Goal: Information Seeking & Learning: Learn about a topic

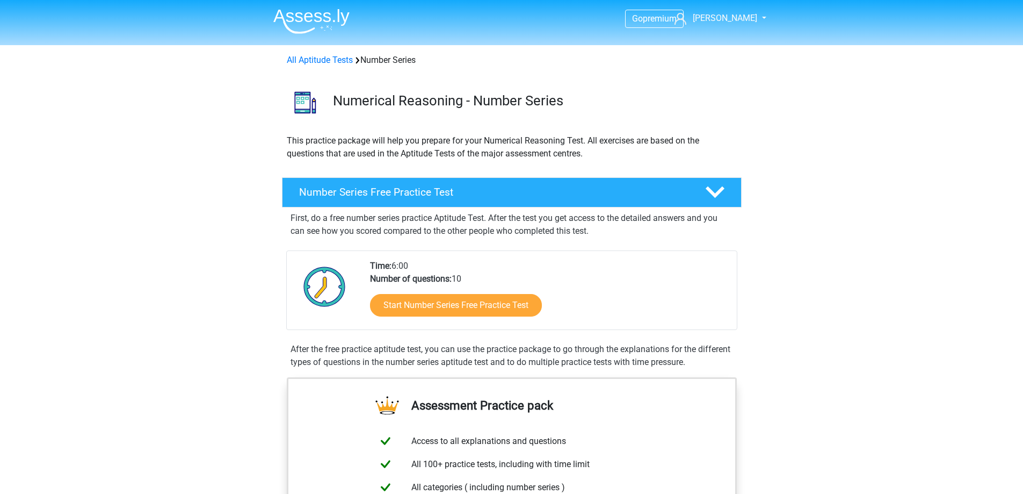
scroll to position [161, 0]
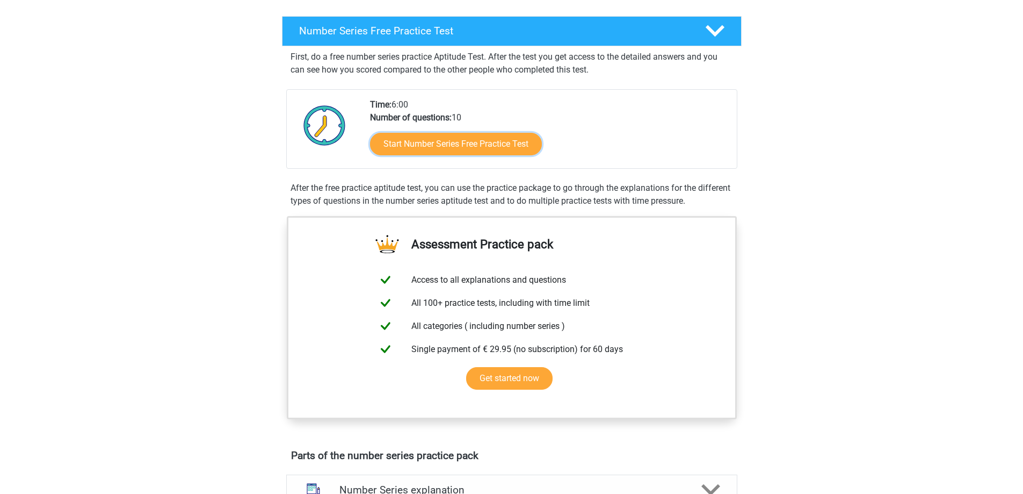
click at [459, 136] on link "Start Number Series Free Practice Test" at bounding box center [456, 144] width 172 height 23
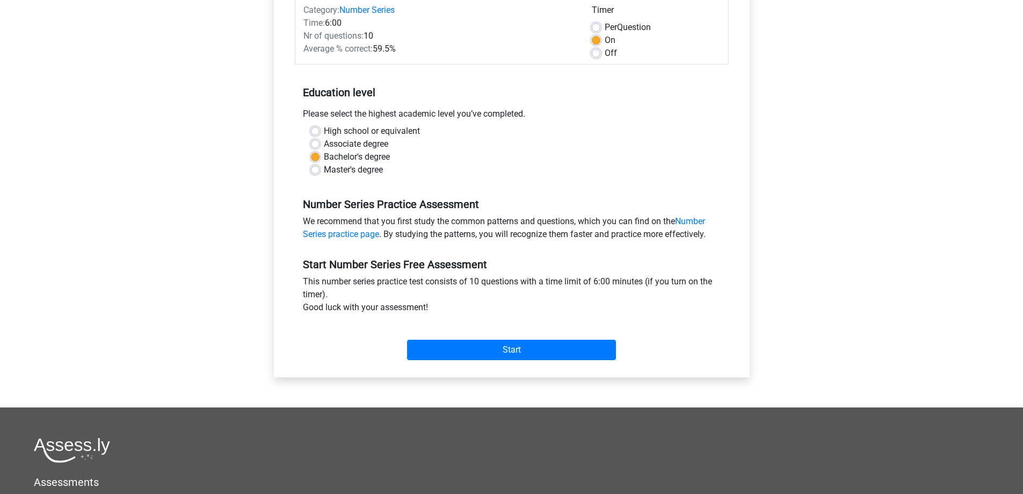
scroll to position [161, 0]
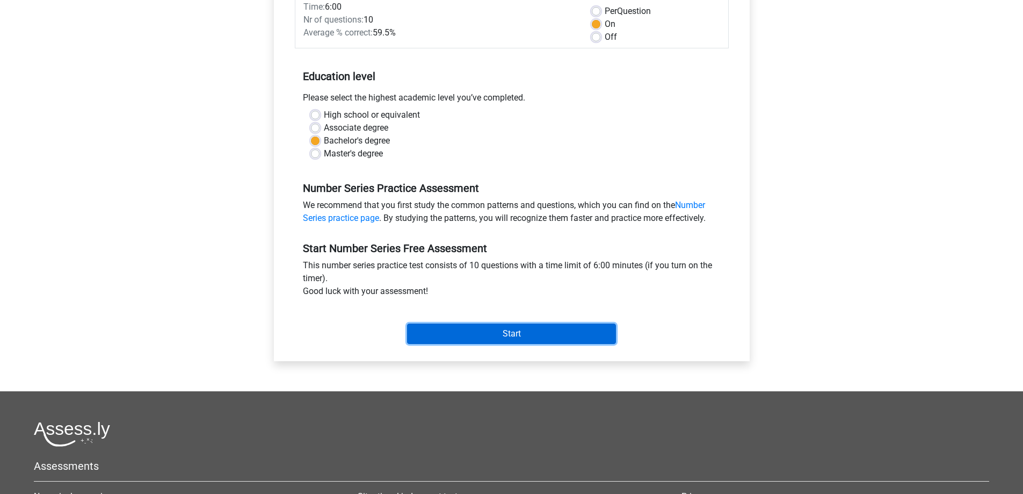
click at [503, 331] on input "Start" at bounding box center [511, 333] width 209 height 20
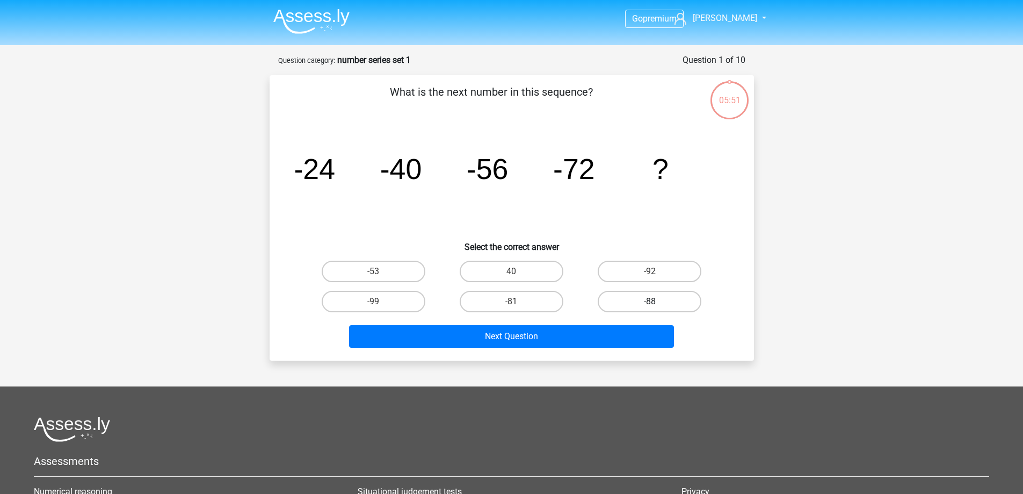
click at [647, 302] on label "-88" at bounding box center [650, 301] width 104 height 21
click at [650, 302] on input "-88" at bounding box center [653, 304] width 7 height 7
radio input "true"
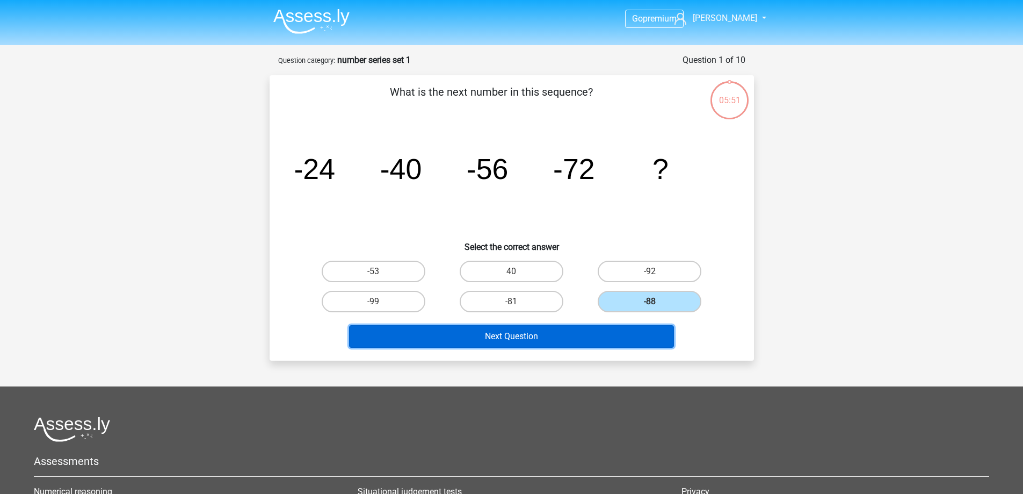
click at [559, 331] on button "Next Question" at bounding box center [511, 336] width 325 height 23
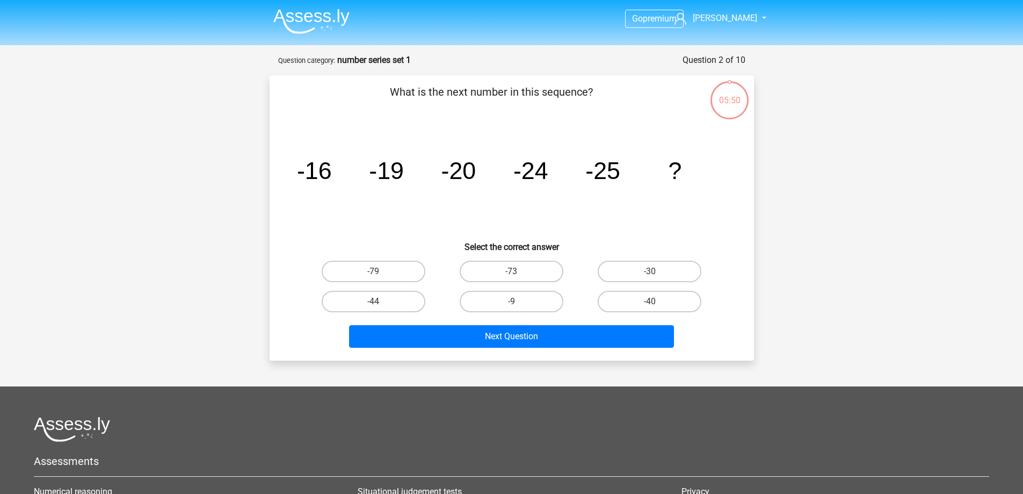
scroll to position [54, 0]
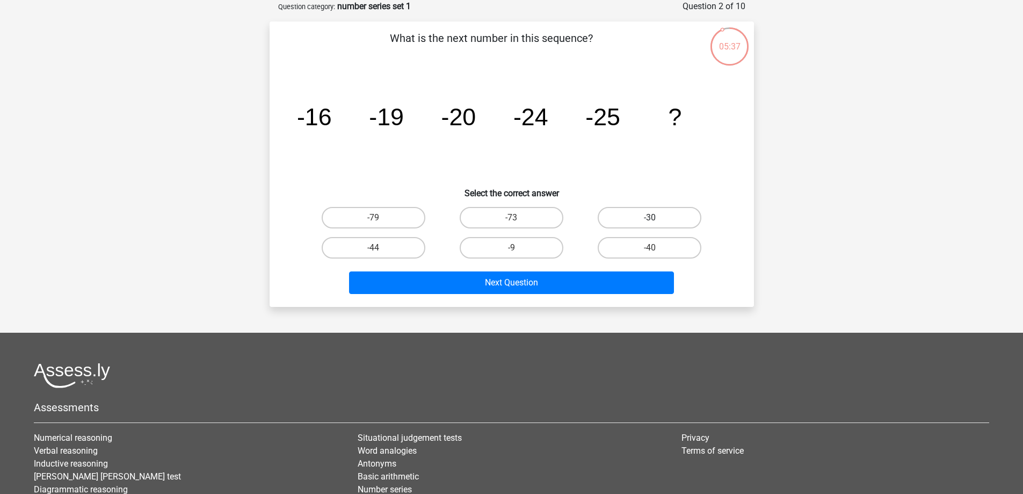
click at [654, 214] on label "-30" at bounding box center [650, 217] width 104 height 21
click at [654, 218] on input "-30" at bounding box center [653, 221] width 7 height 7
radio input "true"
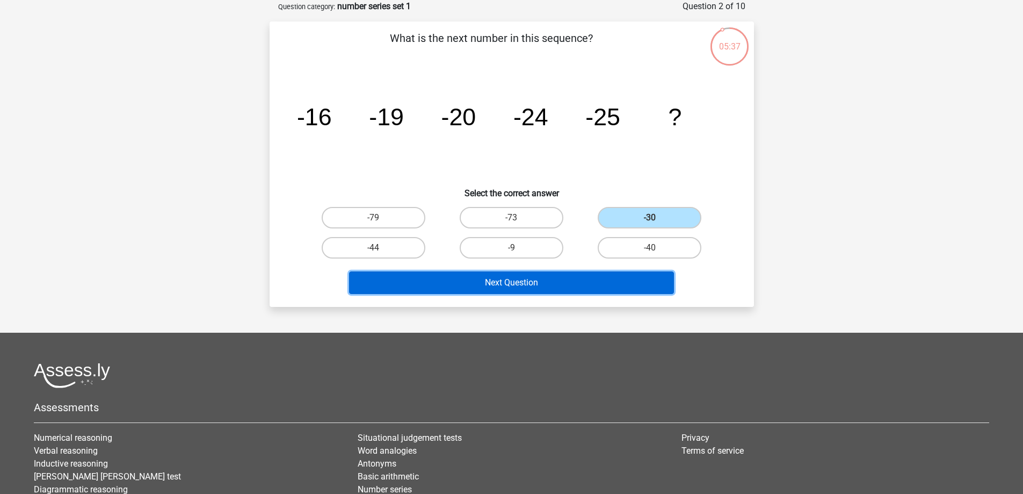
click at [526, 287] on button "Next Question" at bounding box center [511, 282] width 325 height 23
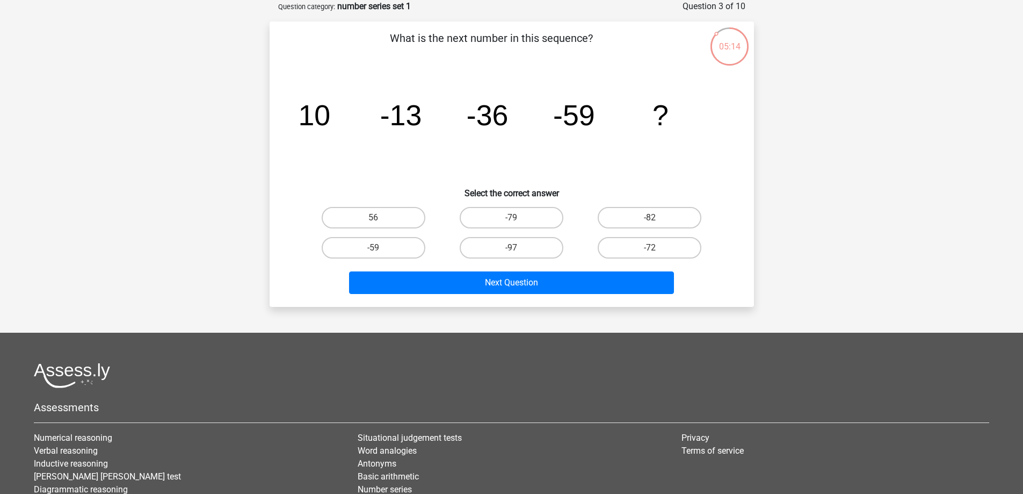
click at [518, 219] on input "-79" at bounding box center [514, 221] width 7 height 7
radio input "true"
click at [522, 249] on label "-97" at bounding box center [512, 247] width 104 height 21
click at [518, 249] on input "-97" at bounding box center [514, 251] width 7 height 7
radio input "true"
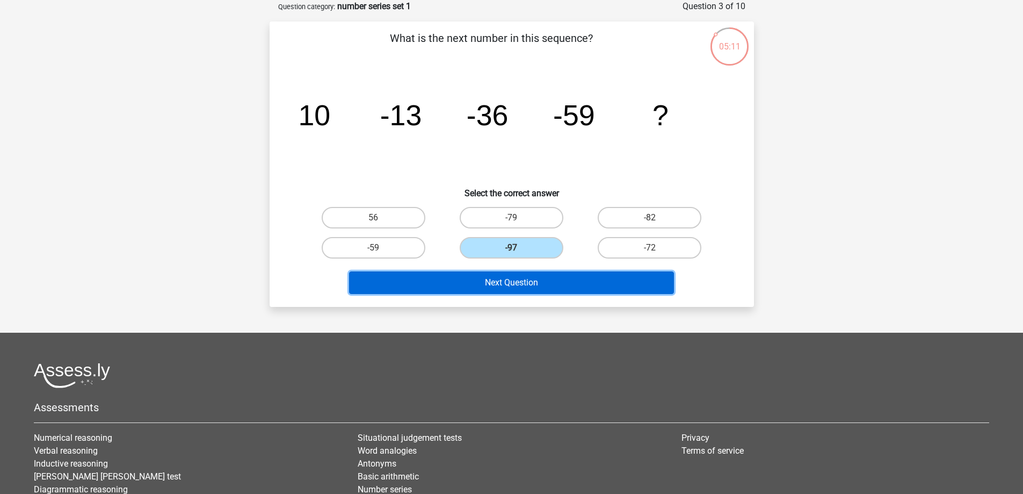
click at [523, 276] on button "Next Question" at bounding box center [511, 282] width 325 height 23
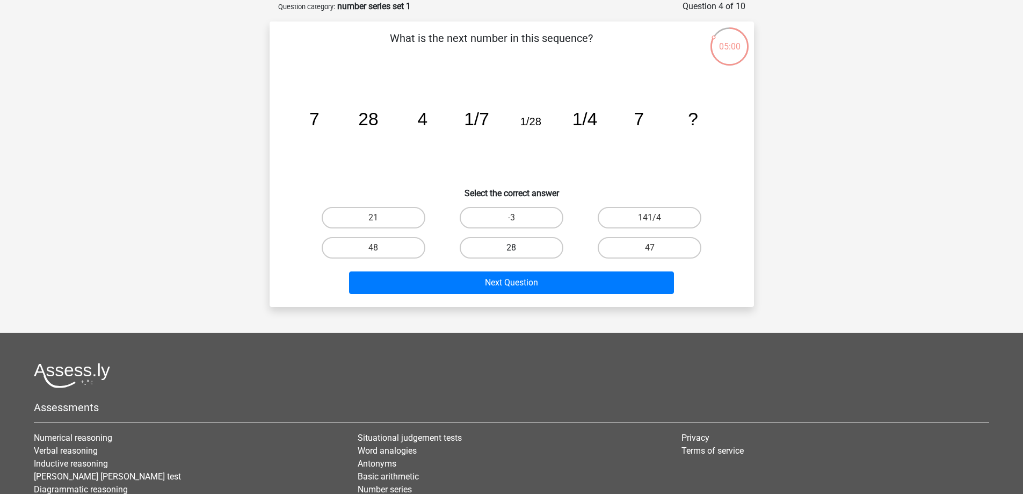
click at [504, 244] on label "28" at bounding box center [512, 247] width 104 height 21
click at [511, 248] on input "28" at bounding box center [514, 251] width 7 height 7
radio input "true"
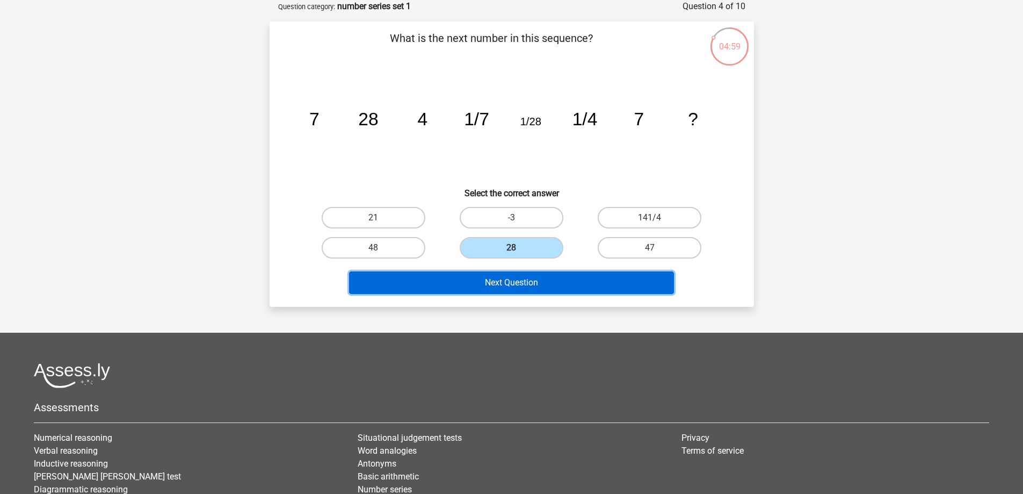
click at [501, 292] on button "Next Question" at bounding box center [511, 282] width 325 height 23
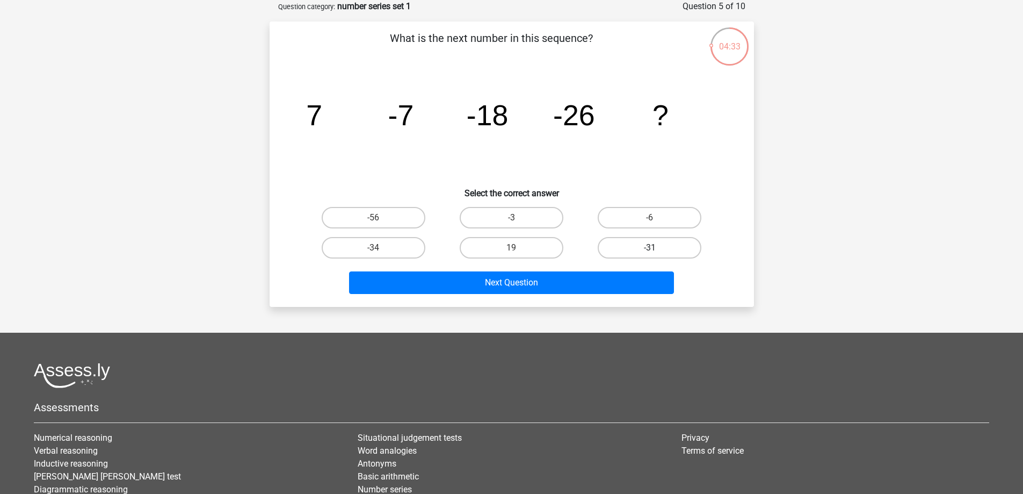
click at [658, 244] on label "-31" at bounding box center [650, 247] width 104 height 21
click at [657, 248] on input "-31" at bounding box center [653, 251] width 7 height 7
radio input "true"
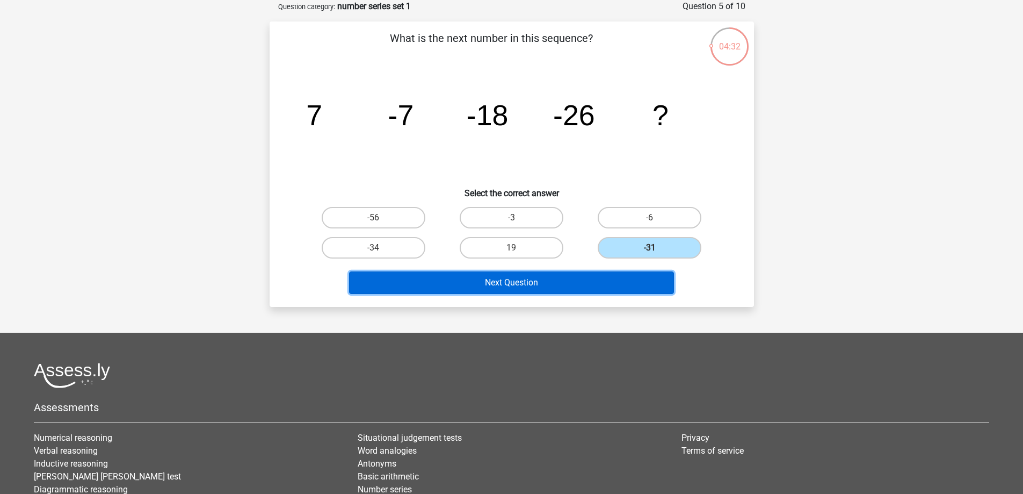
click at [542, 280] on button "Next Question" at bounding box center [511, 282] width 325 height 23
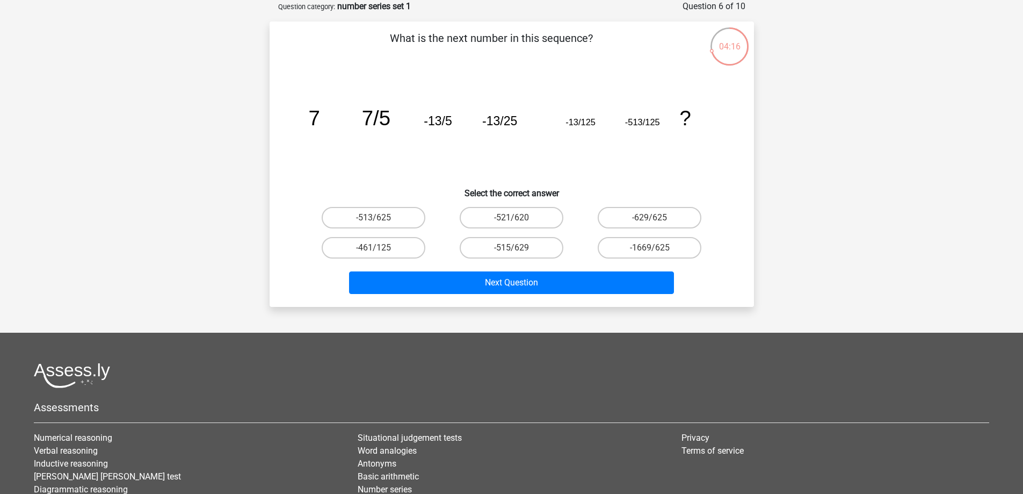
click at [655, 219] on input "-629/625" at bounding box center [653, 221] width 7 height 7
radio input "true"
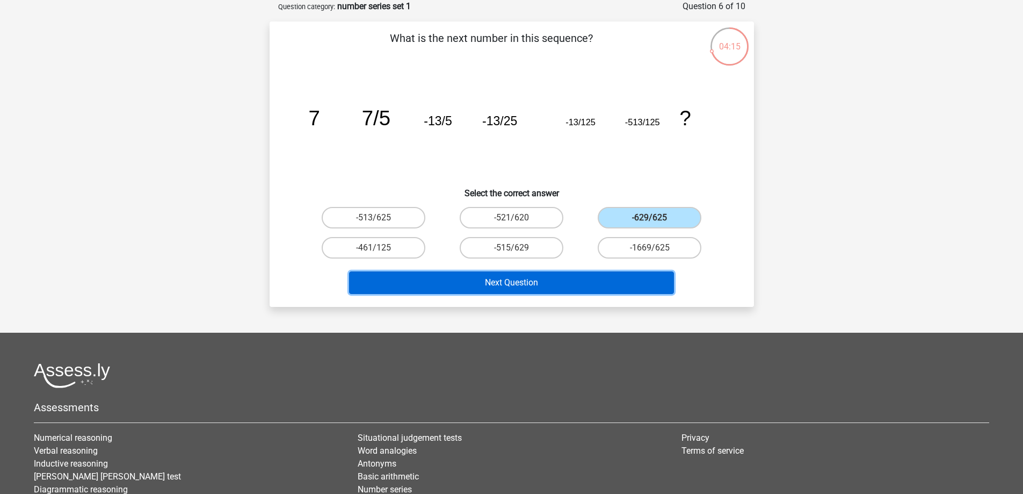
click at [529, 278] on button "Next Question" at bounding box center [511, 282] width 325 height 23
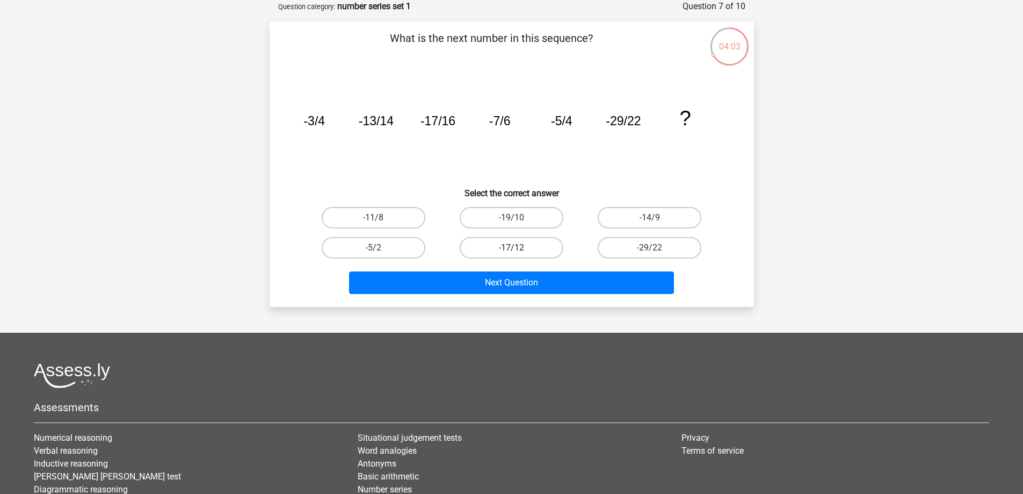
click at [521, 248] on label "-17/12" at bounding box center [512, 247] width 104 height 21
click at [518, 248] on input "-17/12" at bounding box center [514, 251] width 7 height 7
radio input "true"
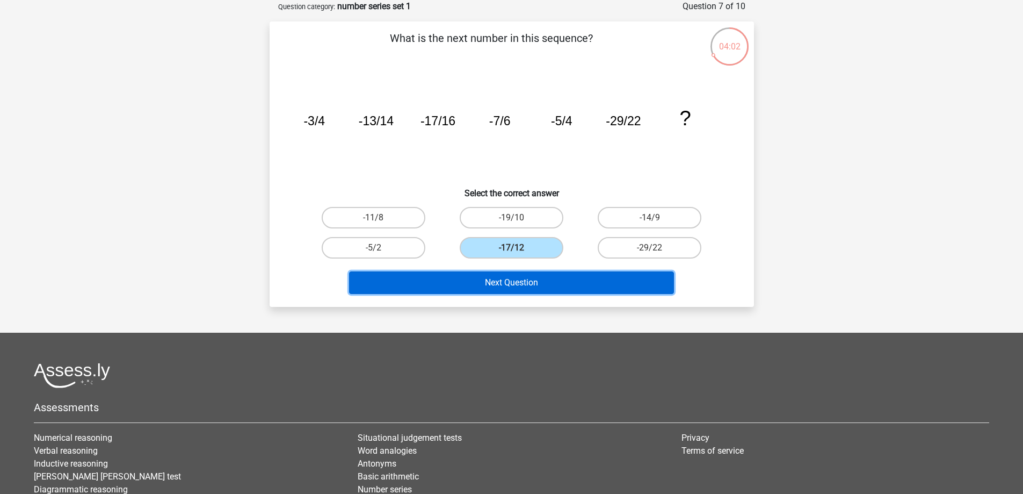
click at [544, 288] on button "Next Question" at bounding box center [511, 282] width 325 height 23
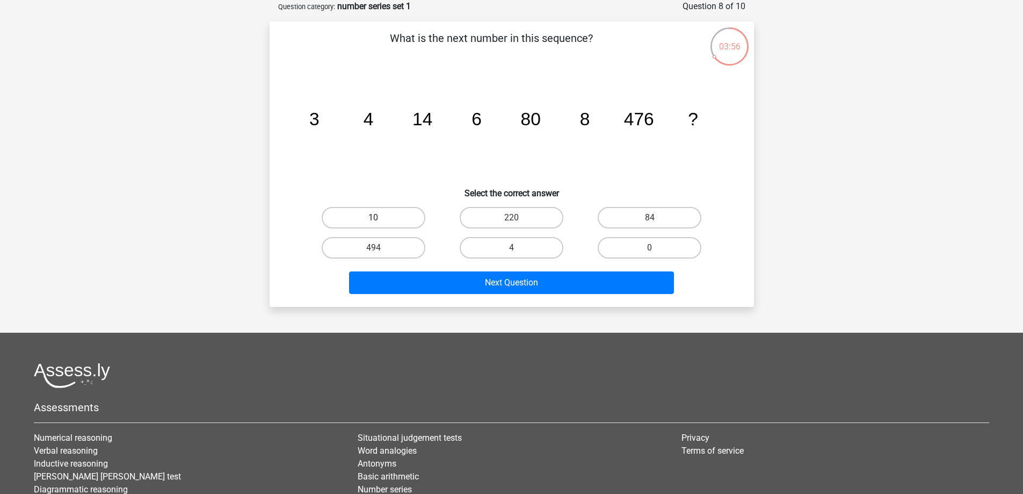
click at [404, 221] on label "10" at bounding box center [374, 217] width 104 height 21
click at [380, 221] on input "10" at bounding box center [376, 221] width 7 height 7
radio input "true"
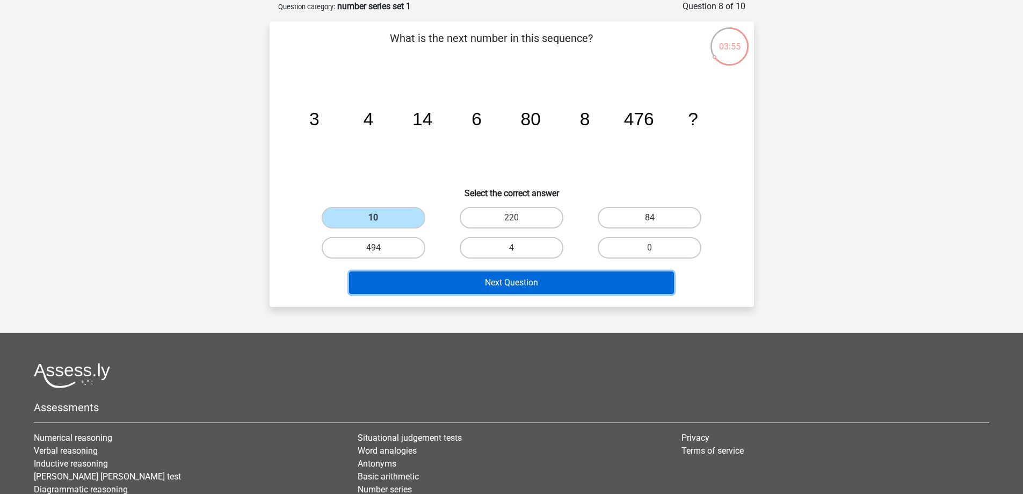
click at [524, 279] on button "Next Question" at bounding box center [511, 282] width 325 height 23
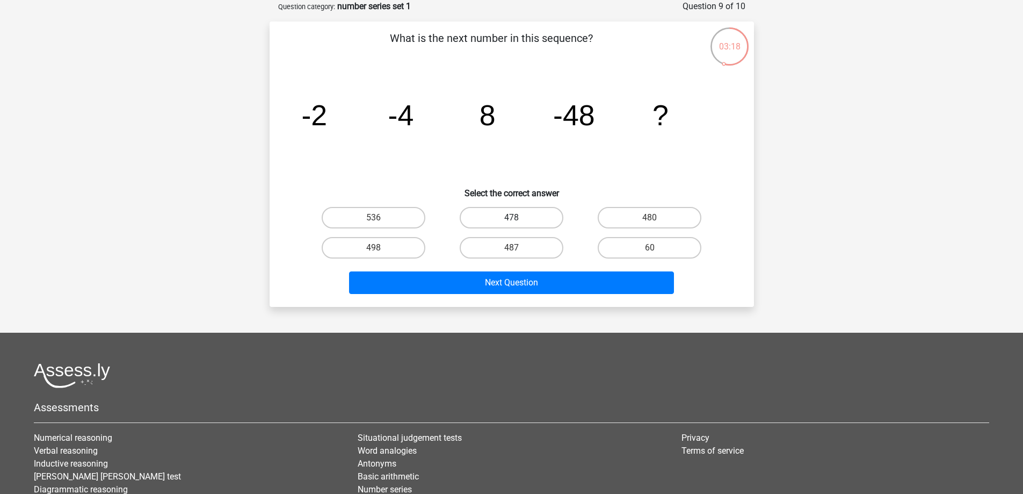
click at [535, 217] on label "478" at bounding box center [512, 217] width 104 height 21
click at [518, 218] on input "478" at bounding box center [514, 221] width 7 height 7
radio input "true"
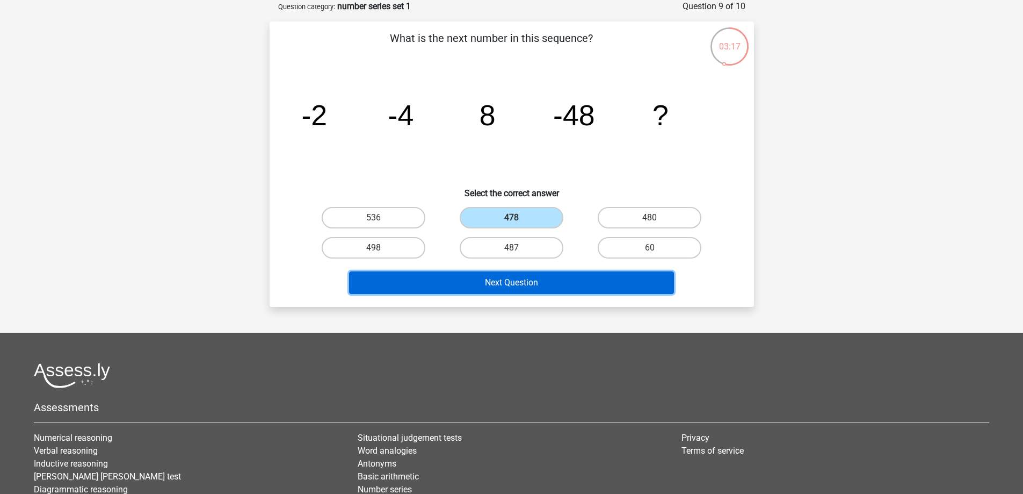
click at [546, 278] on button "Next Question" at bounding box center [511, 282] width 325 height 23
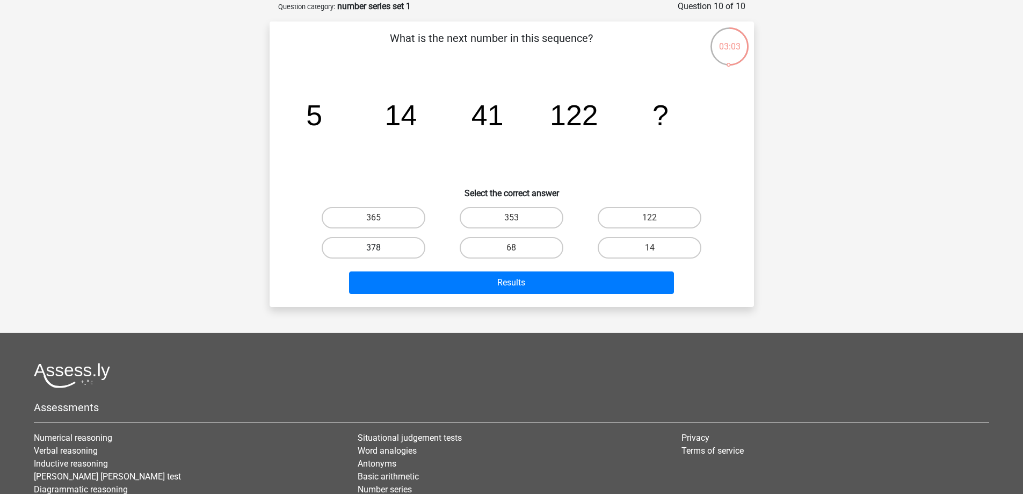
click at [378, 246] on label "378" at bounding box center [374, 247] width 104 height 21
click at [378, 248] on input "378" at bounding box center [376, 251] width 7 height 7
radio input "true"
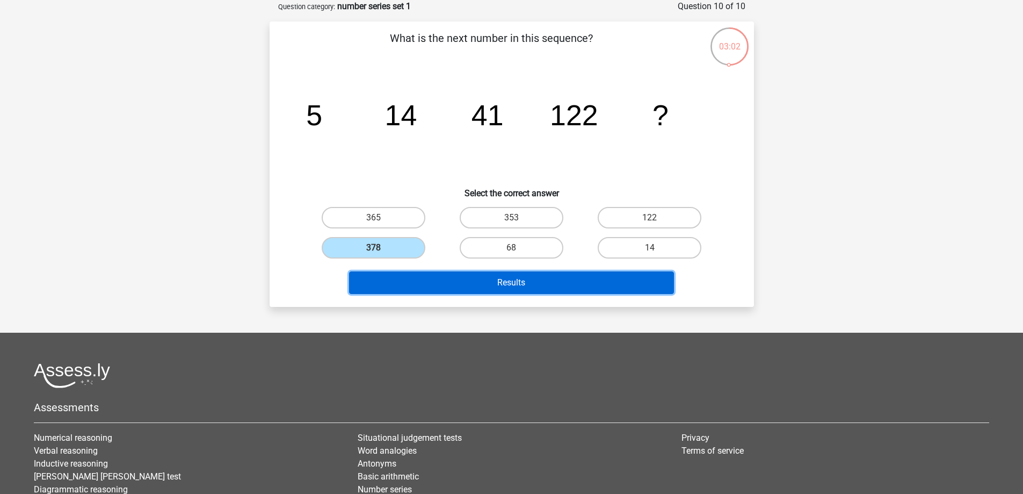
click at [529, 286] on button "Results" at bounding box center [511, 282] width 325 height 23
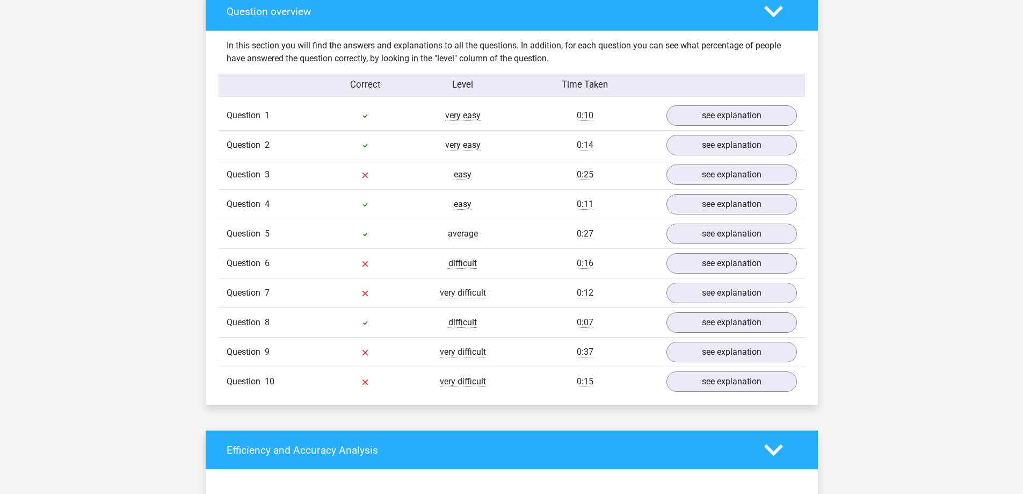
scroll to position [806, 0]
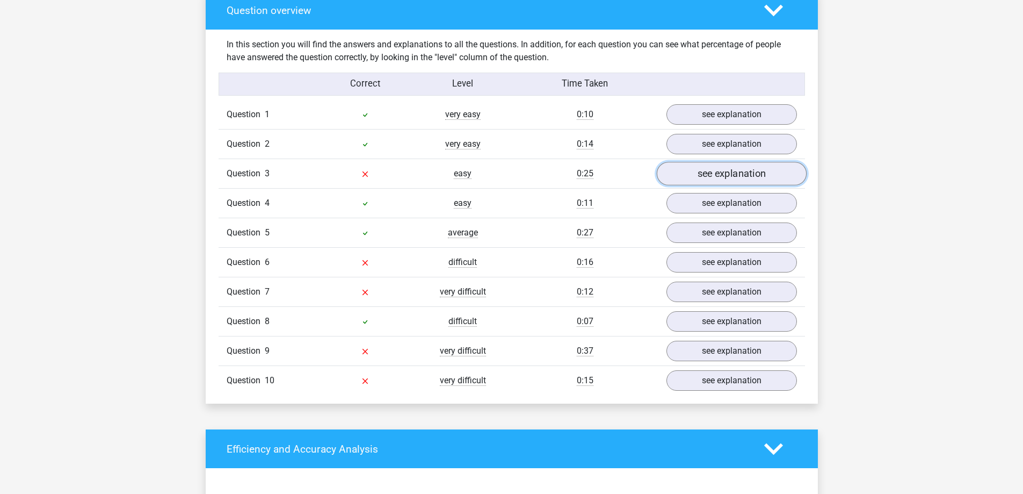
click at [728, 172] on link "see explanation" at bounding box center [731, 174] width 150 height 24
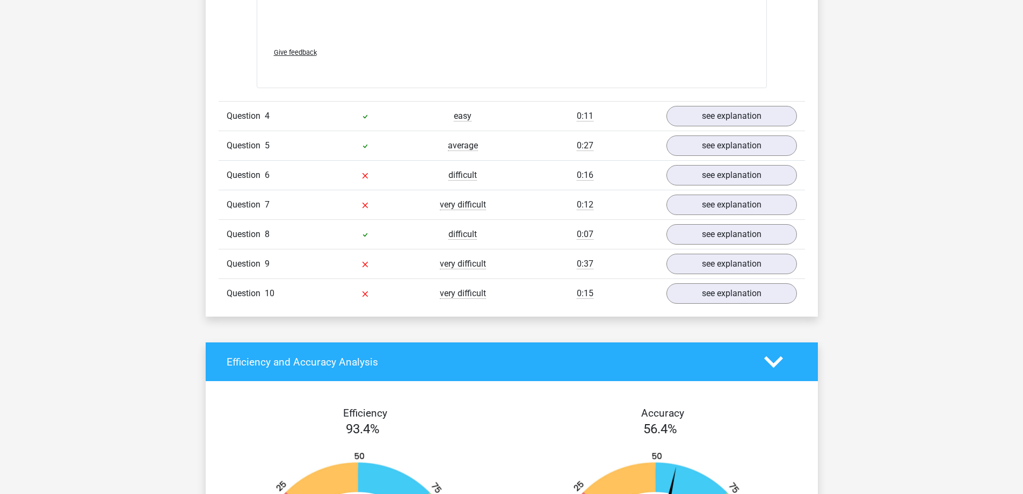
scroll to position [1558, 0]
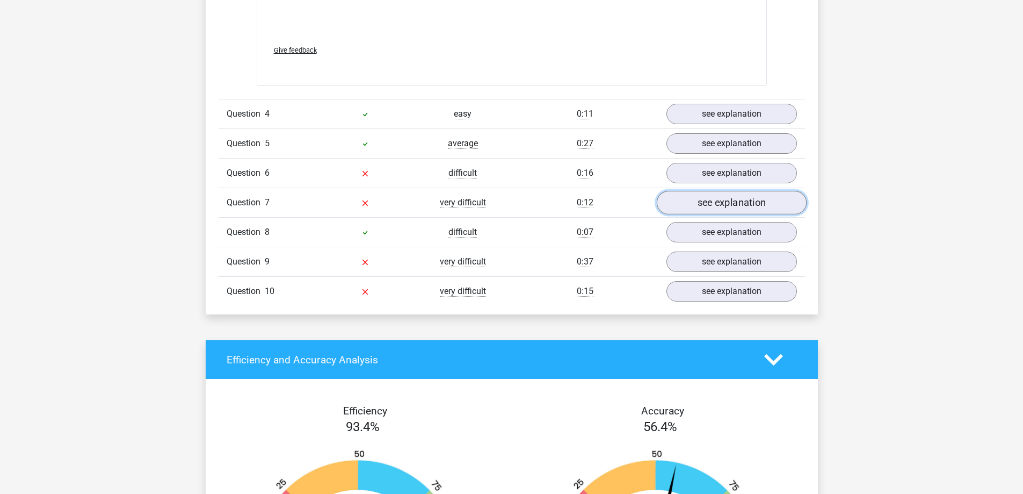
click at [704, 201] on link "see explanation" at bounding box center [731, 203] width 150 height 24
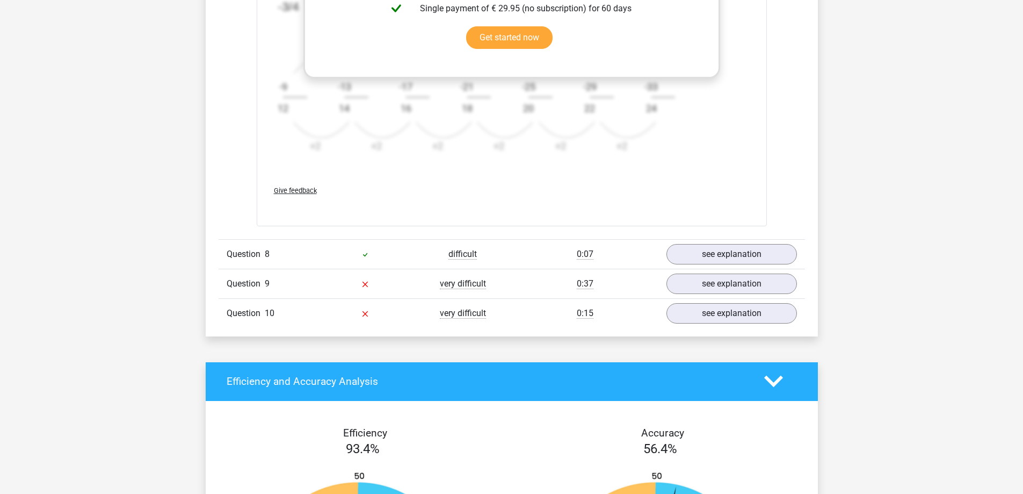
scroll to position [2202, 0]
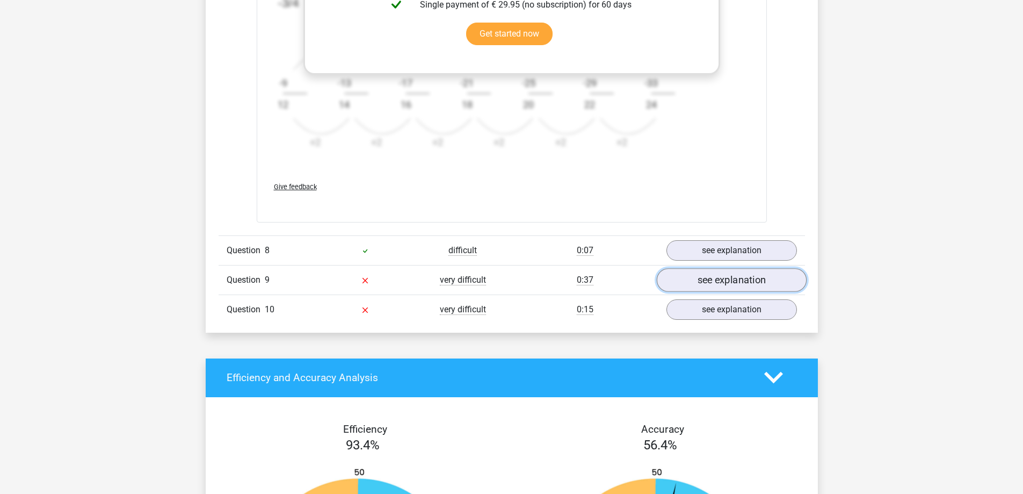
click at [713, 272] on link "see explanation" at bounding box center [731, 280] width 150 height 24
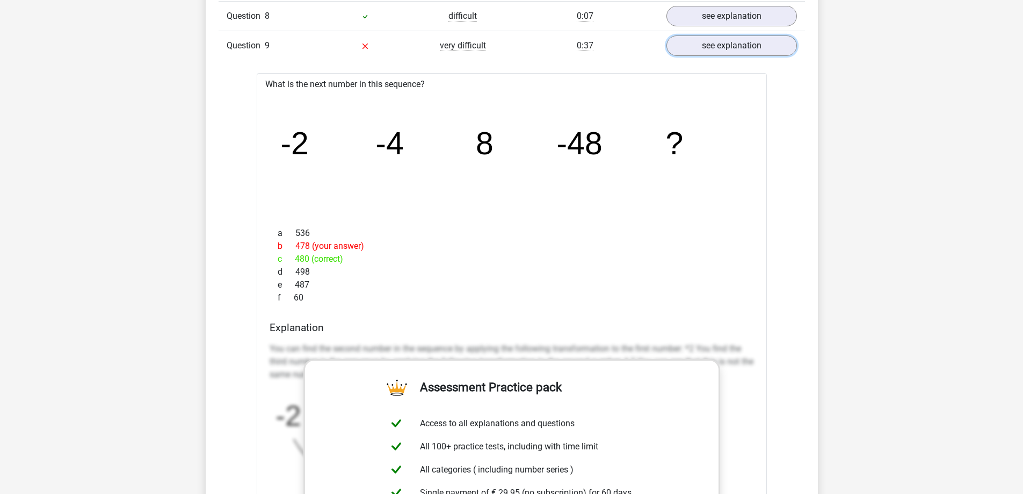
scroll to position [2417, 0]
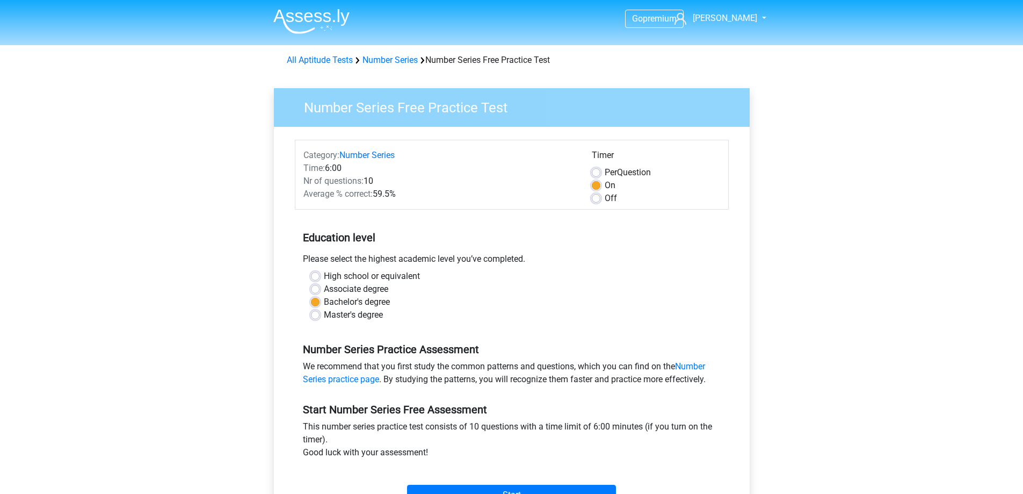
scroll to position [161, 0]
